Goal: Navigation & Orientation: Understand site structure

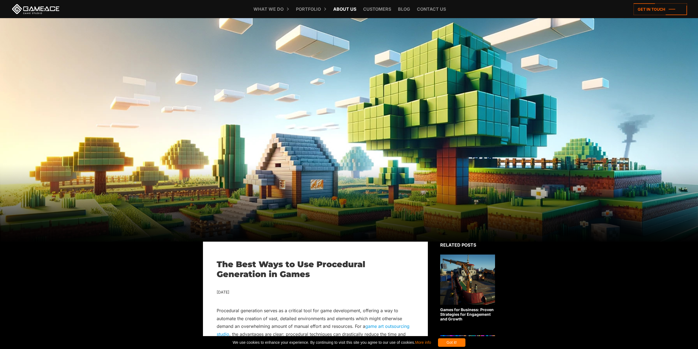
click at [350, 11] on link "About Us" at bounding box center [345, 9] width 29 height 18
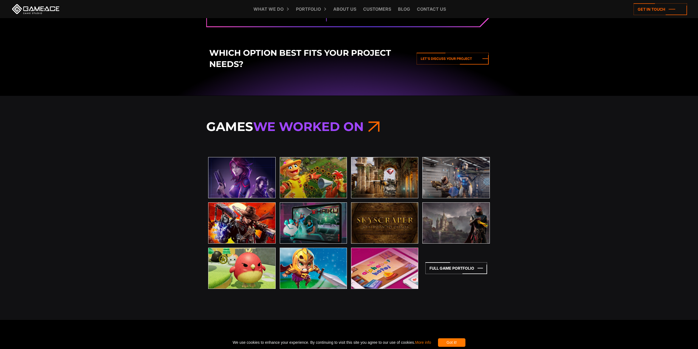
scroll to position [1070, 0]
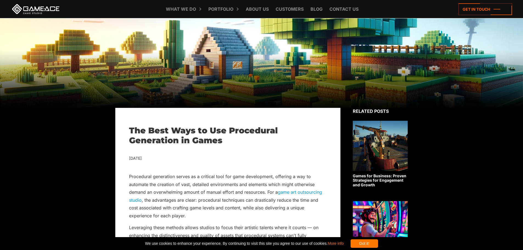
scroll to position [82, 0]
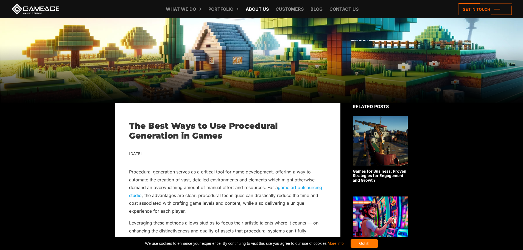
click at [264, 10] on link "About Us" at bounding box center [257, 9] width 29 height 18
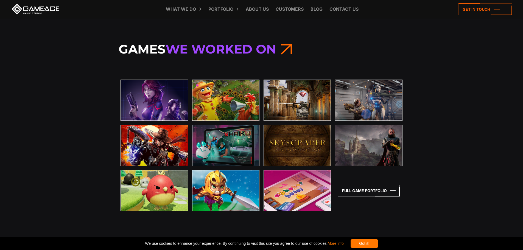
scroll to position [1152, 0]
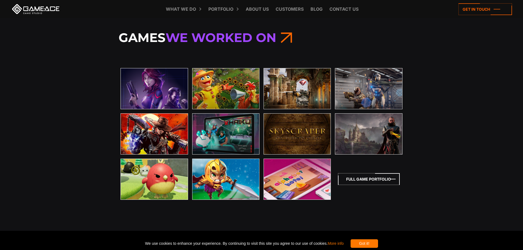
click at [381, 181] on icon at bounding box center [369, 179] width 62 height 12
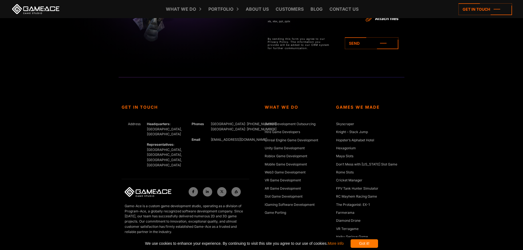
scroll to position [2056, 0]
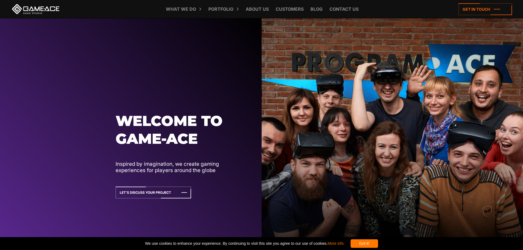
scroll to position [1152, 0]
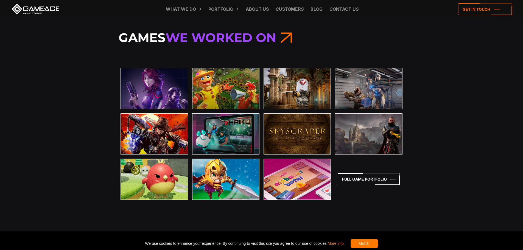
drag, startPoint x: 0, startPoint y: 0, endPoint x: 108, endPoint y: 39, distance: 114.5
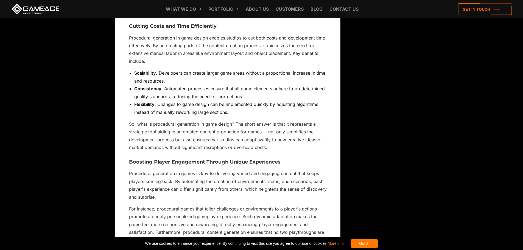
scroll to position [960, 0]
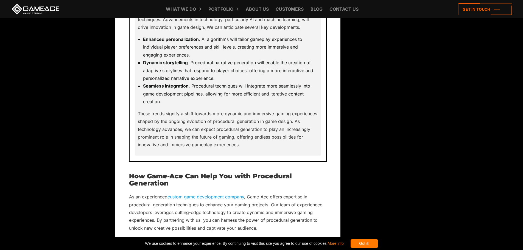
scroll to position [3292, 0]
